Goal: Task Accomplishment & Management: Use online tool/utility

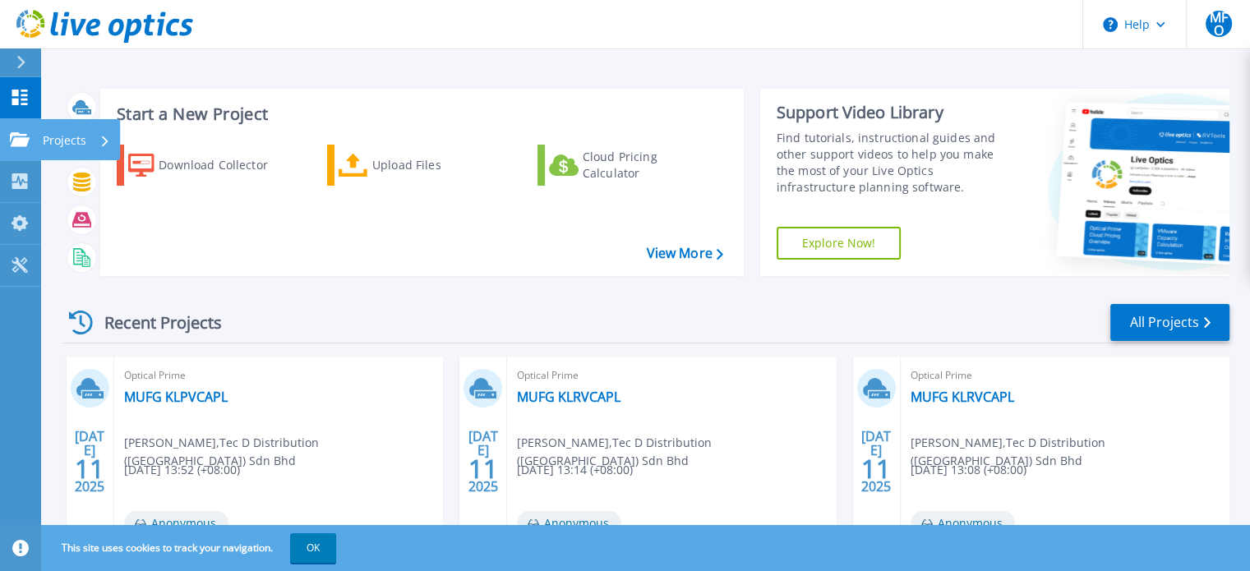
click at [13, 136] on icon at bounding box center [20, 139] width 20 height 14
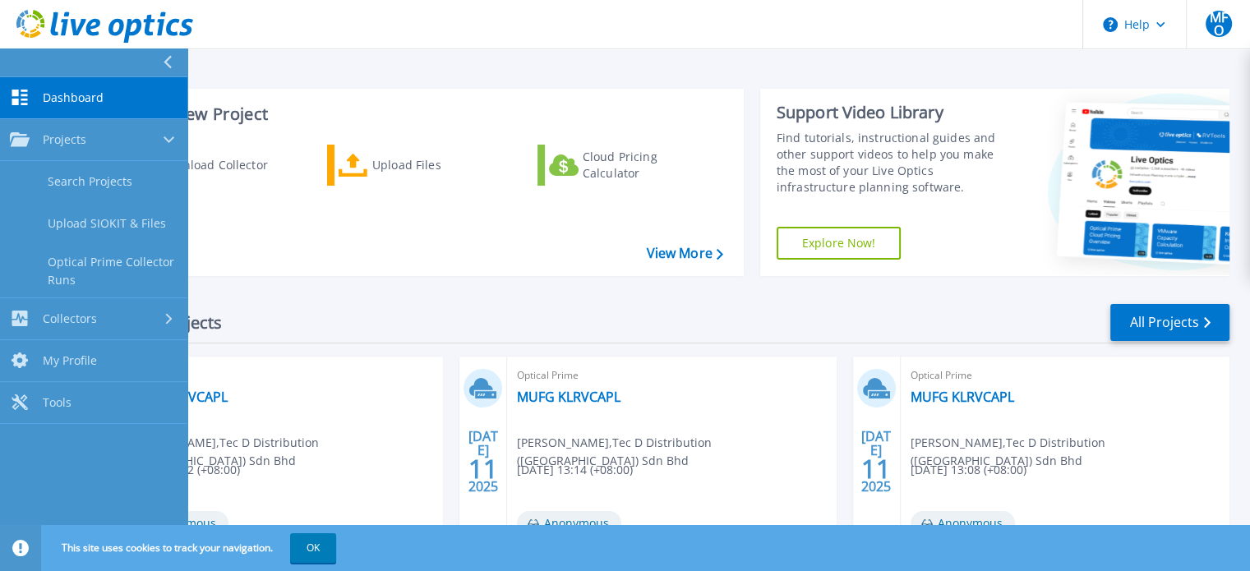
click at [74, 97] on span "Dashboard" at bounding box center [73, 97] width 61 height 15
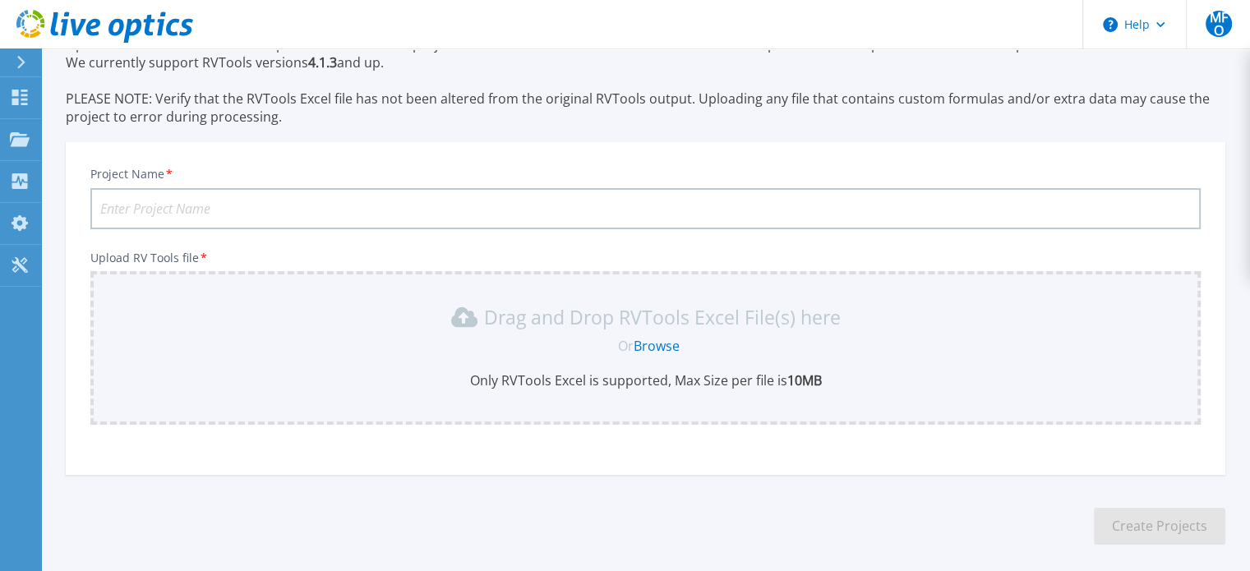
scroll to position [154, 0]
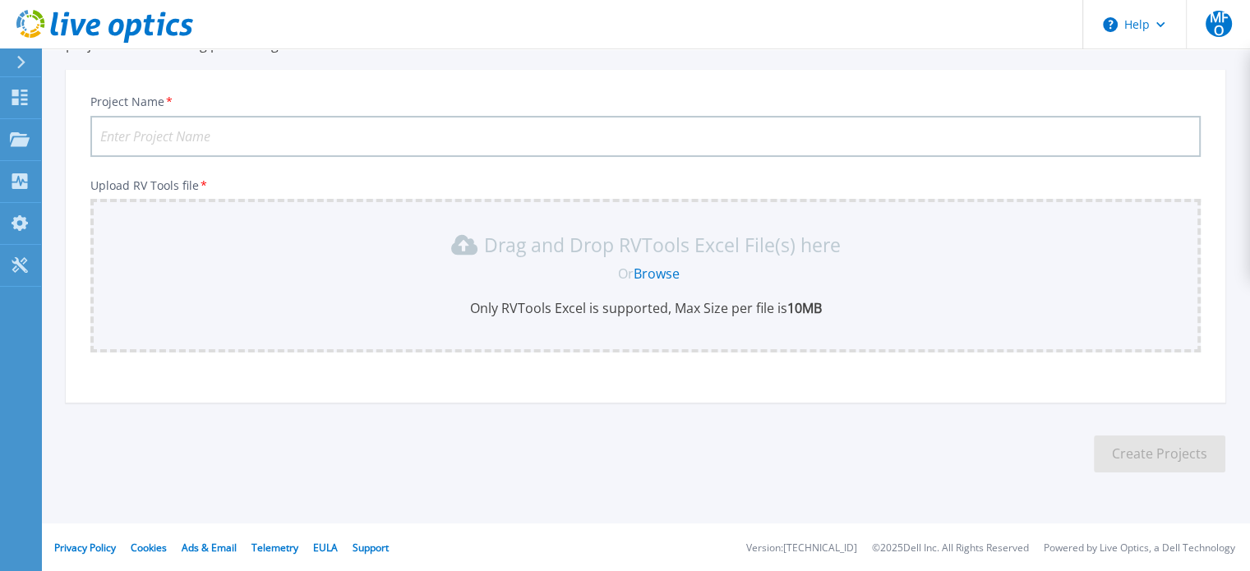
click at [651, 273] on link "Browse" at bounding box center [657, 274] width 46 height 18
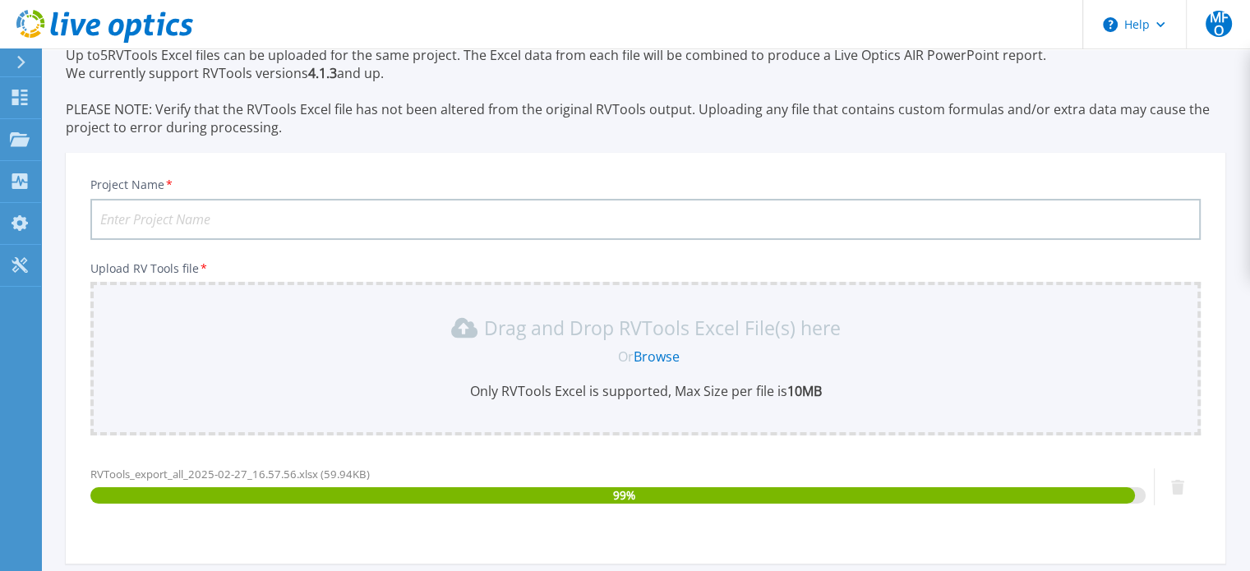
scroll to position [0, 0]
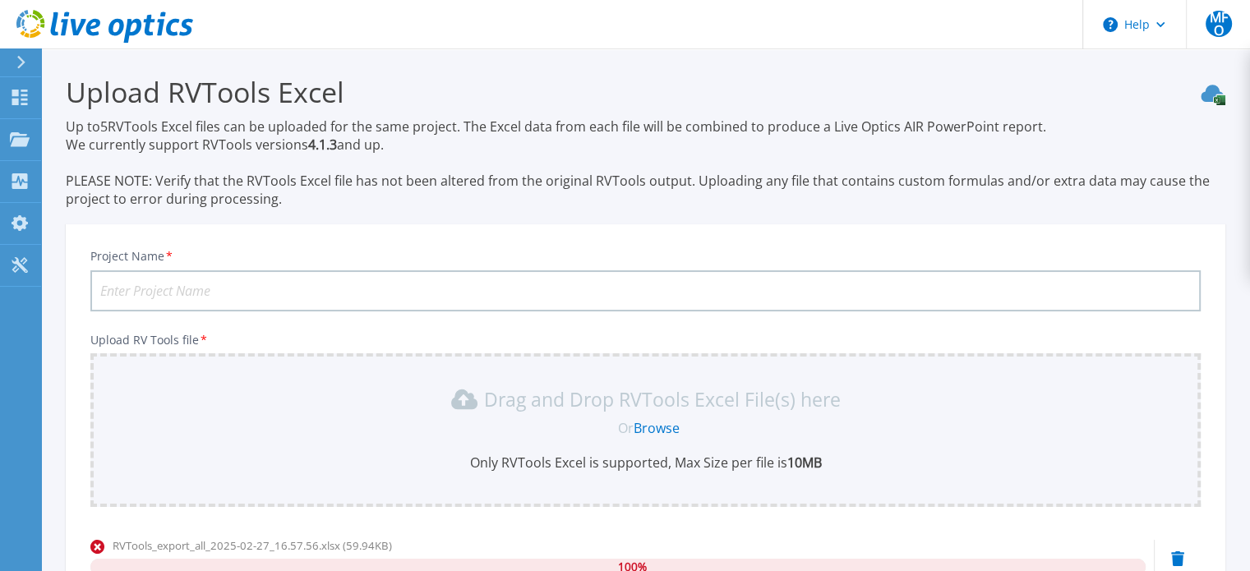
click at [312, 292] on input "Project Name *" at bounding box center [645, 290] width 1110 height 41
click at [505, 295] on input "Sabah Port" at bounding box center [645, 290] width 1110 height 41
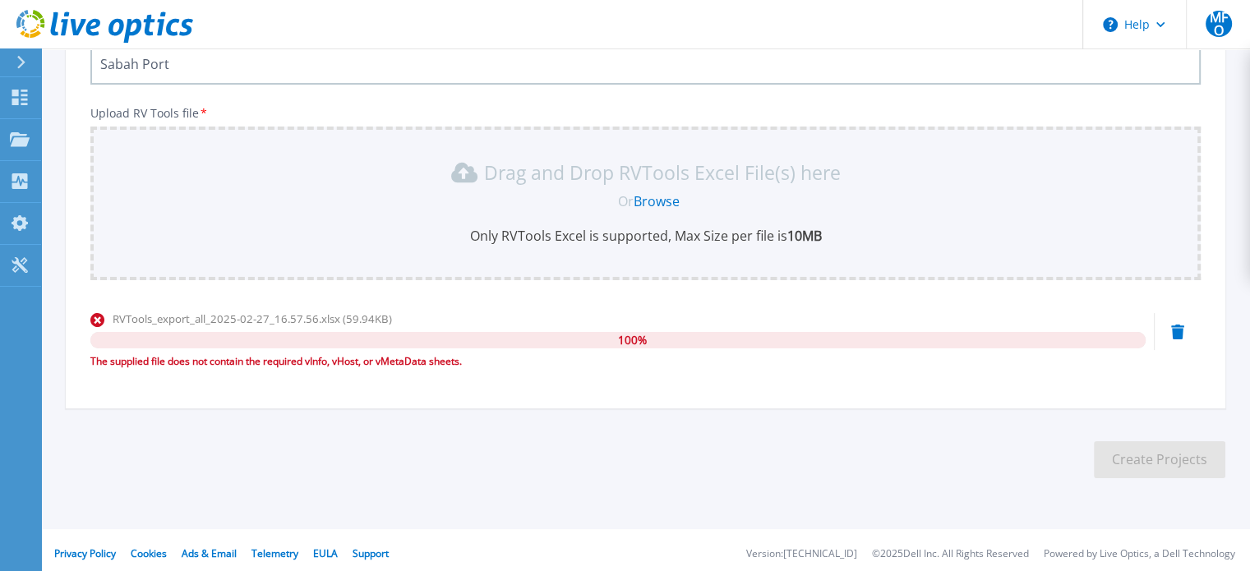
scroll to position [233, 0]
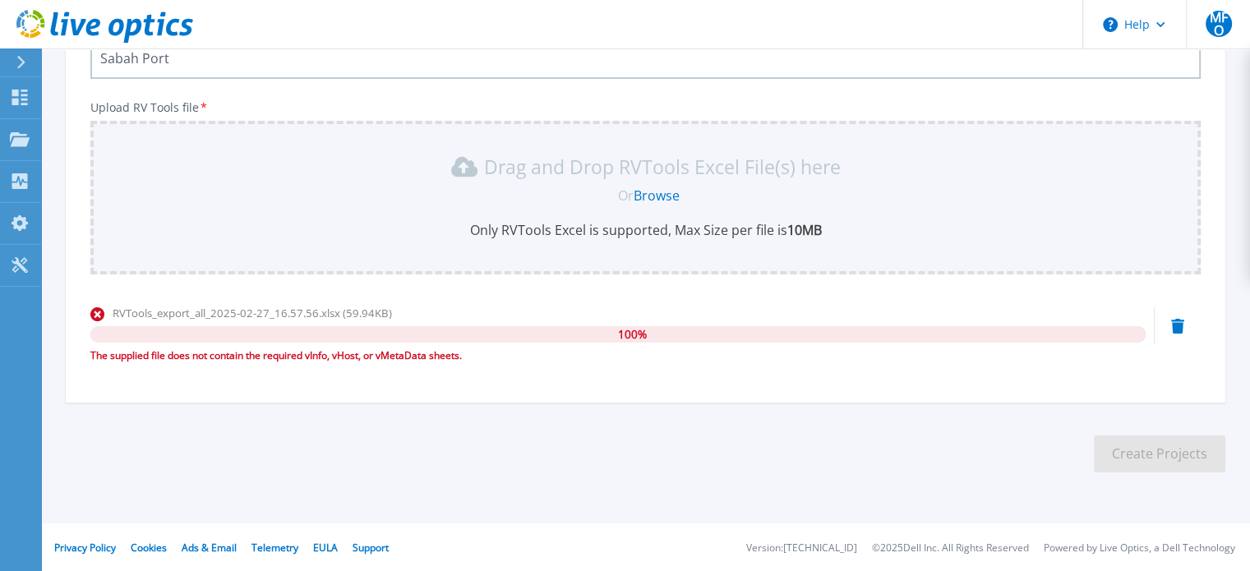
type input "Sabah Port"
click at [888, 392] on div "Project Name * Sabah Port Upload RV Tools file * Drag and Drop RVTools Excel Fi…" at bounding box center [646, 202] width 1160 height 400
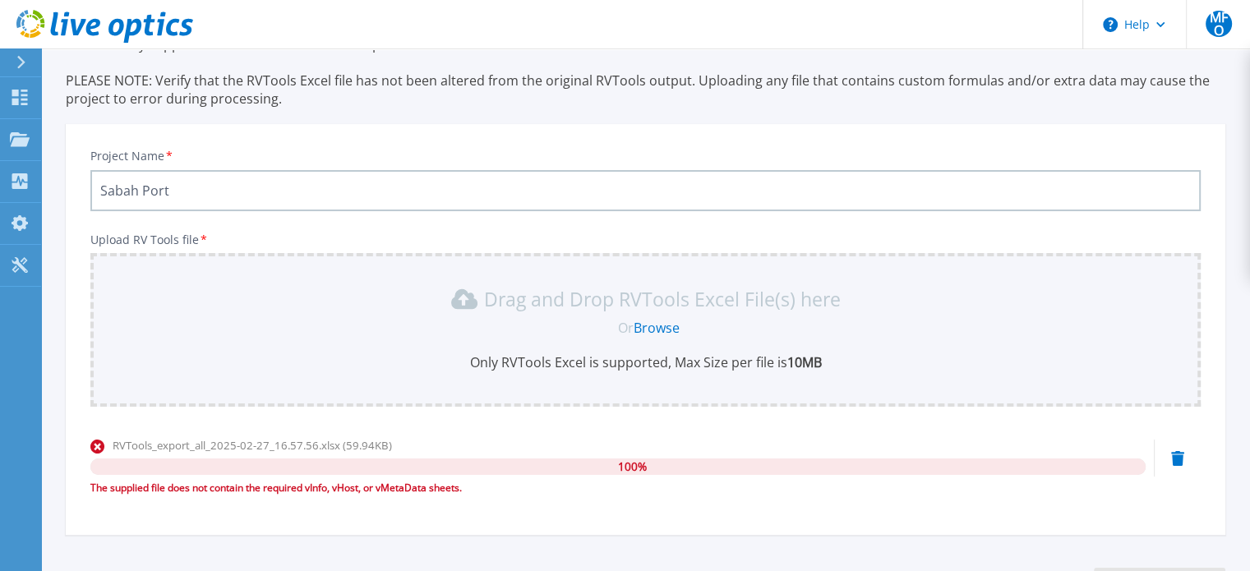
scroll to position [68, 0]
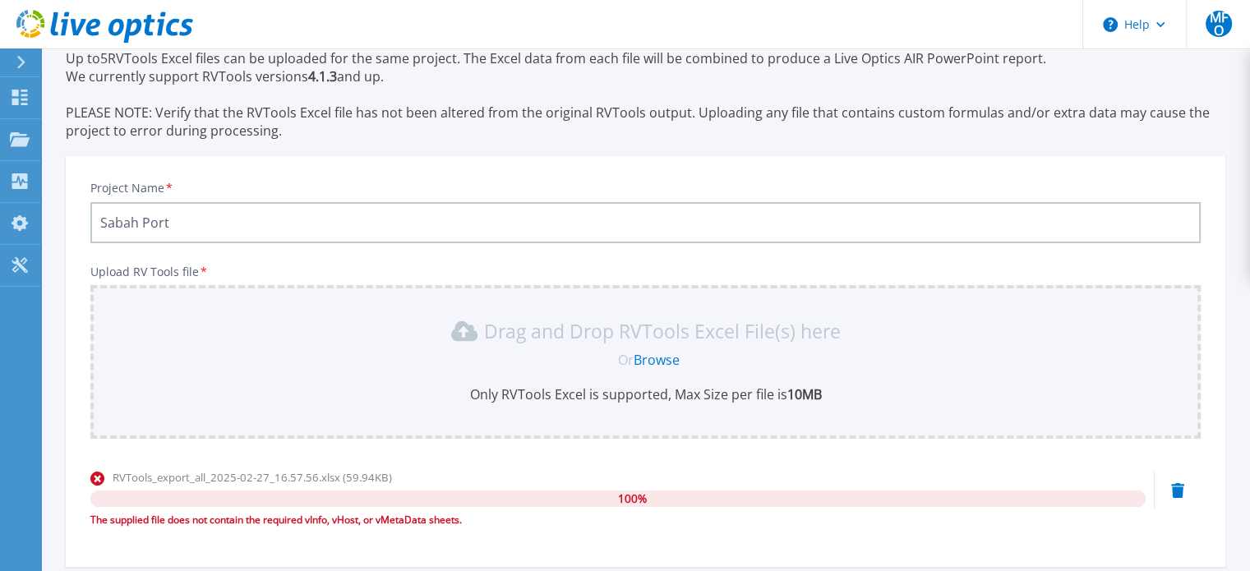
click at [655, 357] on link "Browse" at bounding box center [657, 360] width 46 height 18
click at [223, 231] on input "Sabah Port" at bounding box center [645, 222] width 1110 height 41
click at [654, 357] on link "Browse" at bounding box center [657, 360] width 46 height 18
click at [657, 357] on link "Browse" at bounding box center [657, 360] width 46 height 18
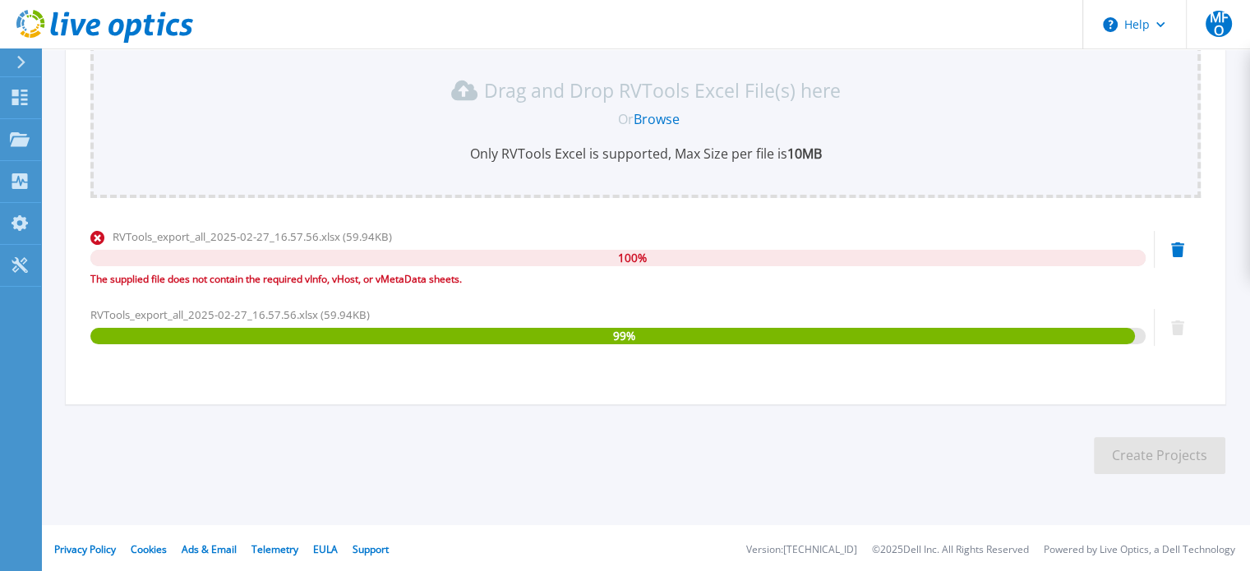
scroll to position [311, 0]
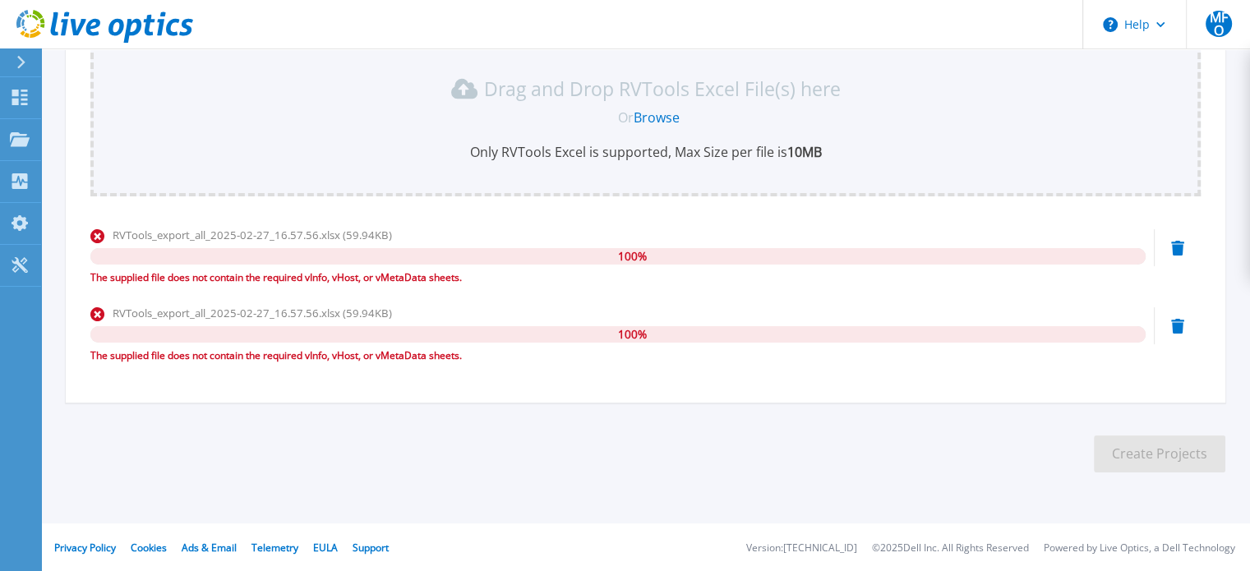
click at [1190, 330] on div "RVTools_export_all_2025-02-27_16.57.56.xlsx (59.94KB) 100 % The supplied file d…" at bounding box center [645, 340] width 1110 height 70
click at [1177, 256] on icon at bounding box center [1177, 248] width 13 height 15
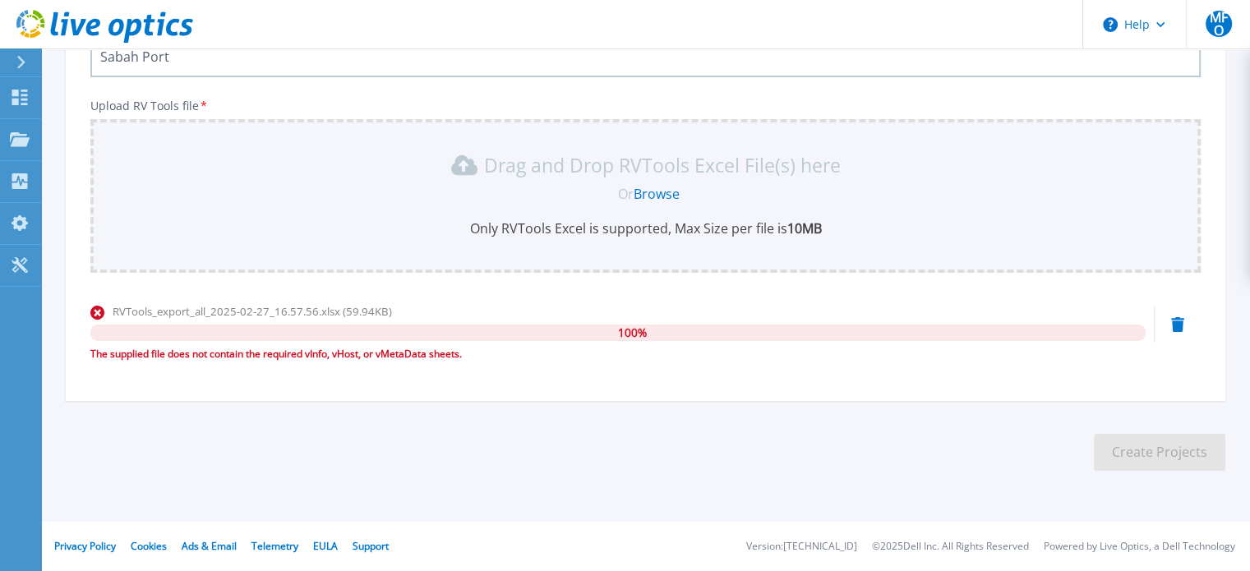
scroll to position [233, 0]
click at [1170, 321] on div "RVTools_export_all_2025-02-27_16.57.56.xlsx (59.94KB) 100 % The supplied file d…" at bounding box center [645, 340] width 1110 height 70
click at [1178, 325] on icon at bounding box center [1177, 326] width 13 height 15
